Goal: Find specific page/section: Find specific page/section

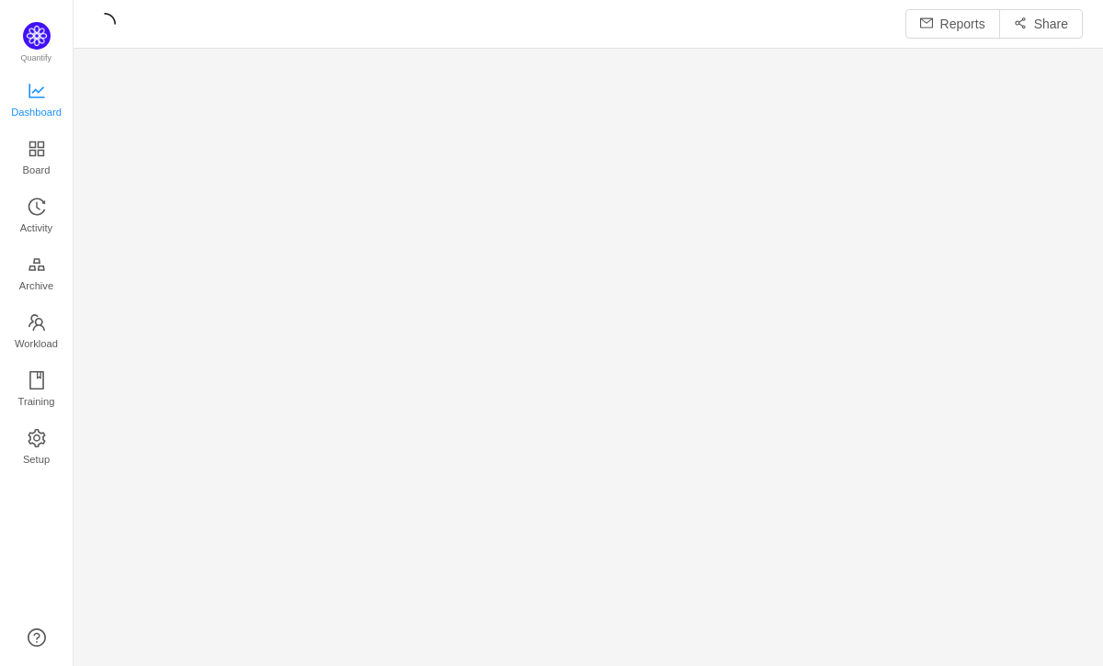
scroll to position [666, 1029]
